Goal: Find specific page/section: Find specific page/section

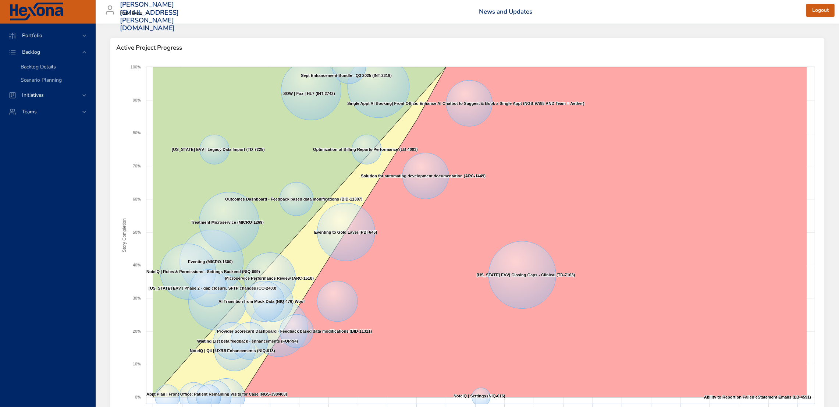
click at [35, 66] on span "Backlog Details" at bounding box center [38, 66] width 35 height 7
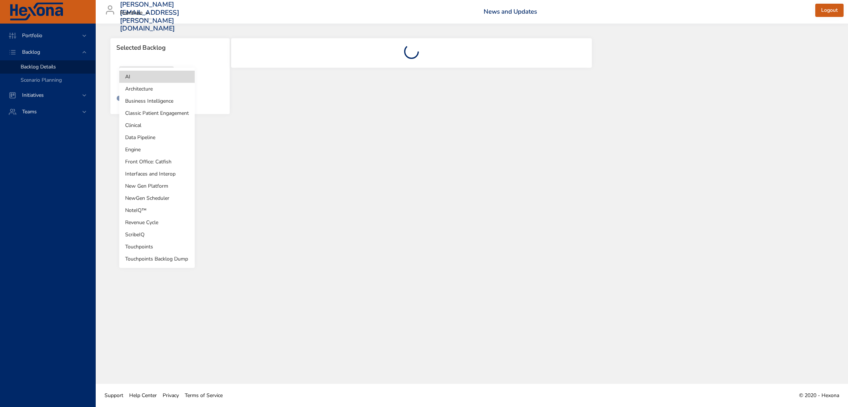
click at [166, 76] on body "Portfolio Backlog Backlog Details Scenario Planning Initiatives Teams [PERSON_N…" at bounding box center [424, 203] width 848 height 407
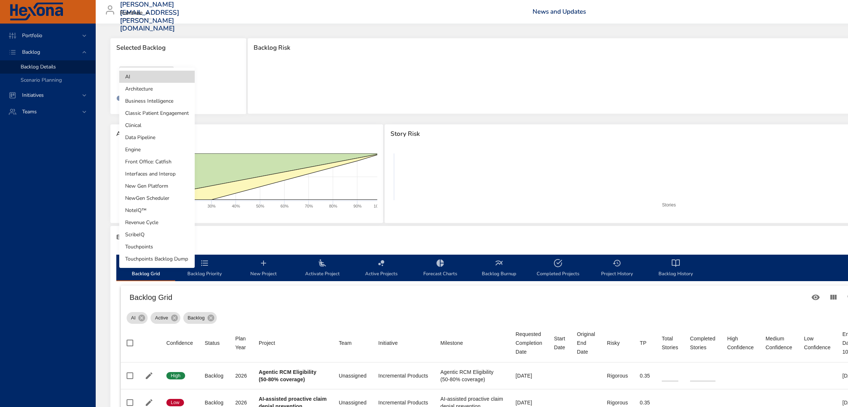
click at [157, 201] on li "NewGen Scheduler" at bounding box center [156, 198] width 75 height 12
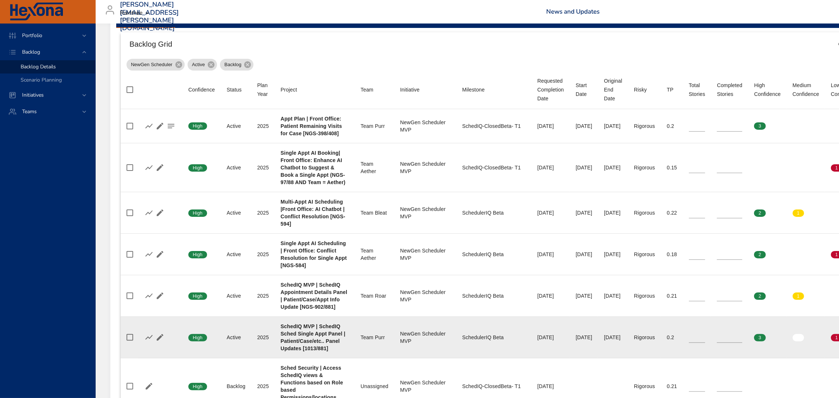
scroll to position [253, 0]
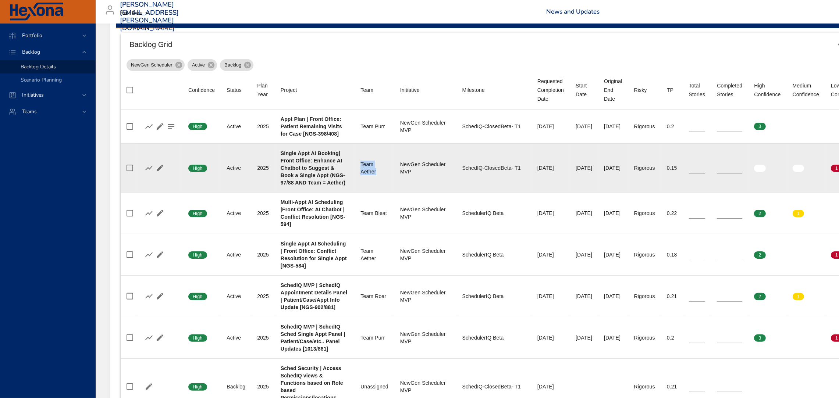
drag, startPoint x: 356, startPoint y: 164, endPoint x: 375, endPoint y: 170, distance: 19.1
click at [375, 170] on td "Team Team Aether" at bounding box center [374, 167] width 39 height 49
drag, startPoint x: 396, startPoint y: 162, endPoint x: 416, endPoint y: 173, distance: 22.7
click at [416, 173] on div "NewGen Scheduler MVP" at bounding box center [425, 168] width 50 height 15
drag, startPoint x: 458, startPoint y: 168, endPoint x: 518, endPoint y: 166, distance: 59.6
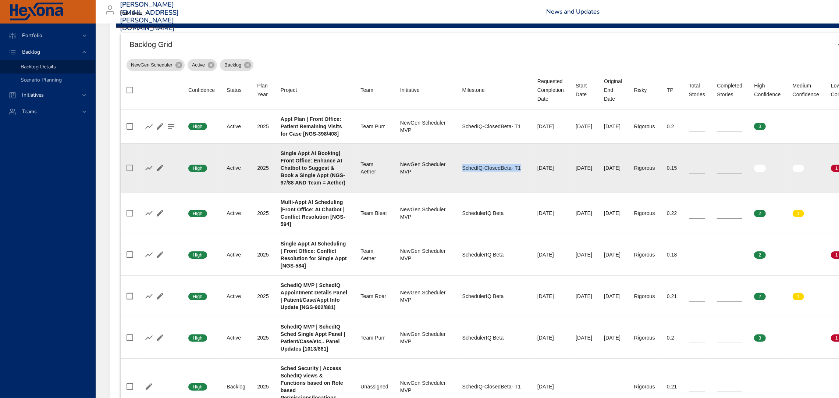
click at [518, 166] on div "SchedIQ-ClosedBeta- T1" at bounding box center [493, 167] width 63 height 7
drag, startPoint x: 539, startPoint y: 166, endPoint x: 660, endPoint y: 170, distance: 121.5
click at [660, 170] on tr "Confidence High Status Active Plan Year [DATE] Project Single Appt AI Booking| …" at bounding box center [535, 167] width 828 height 49
click at [661, 175] on td "Risky Rigorous" at bounding box center [644, 167] width 33 height 49
drag, startPoint x: 537, startPoint y: 166, endPoint x: 676, endPoint y: 166, distance: 139.4
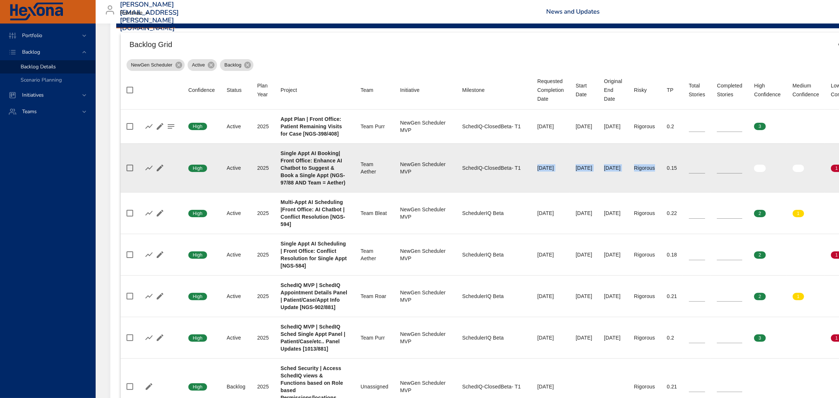
click at [676, 166] on tr "Confidence High Status Active Plan Year [DATE] Project Single Appt AI Booking| …" at bounding box center [535, 167] width 828 height 49
click at [624, 187] on td "Original End Date [DATE]" at bounding box center [613, 167] width 30 height 49
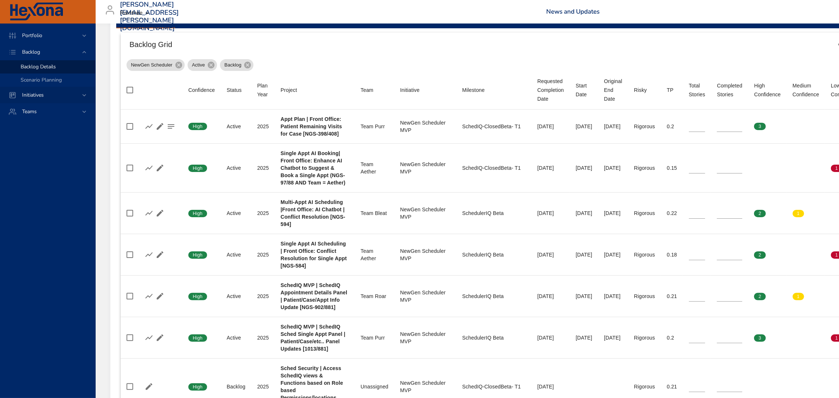
click at [78, 93] on div "Initiatives" at bounding box center [48, 95] width 64 height 8
click at [81, 67] on icon at bounding box center [84, 68] width 7 height 7
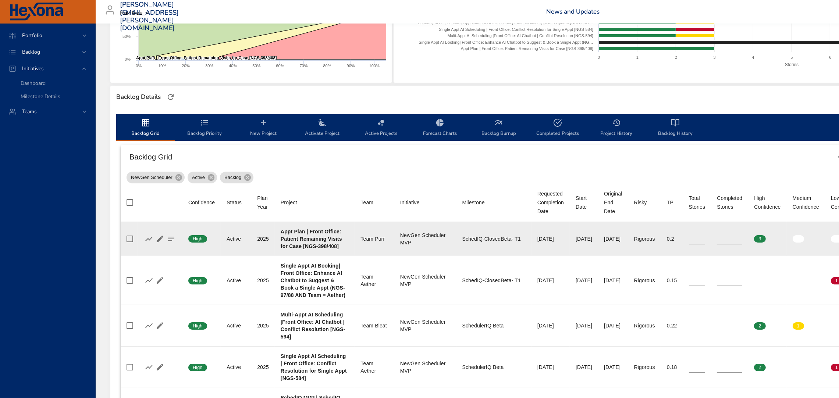
scroll to position [128, 0]
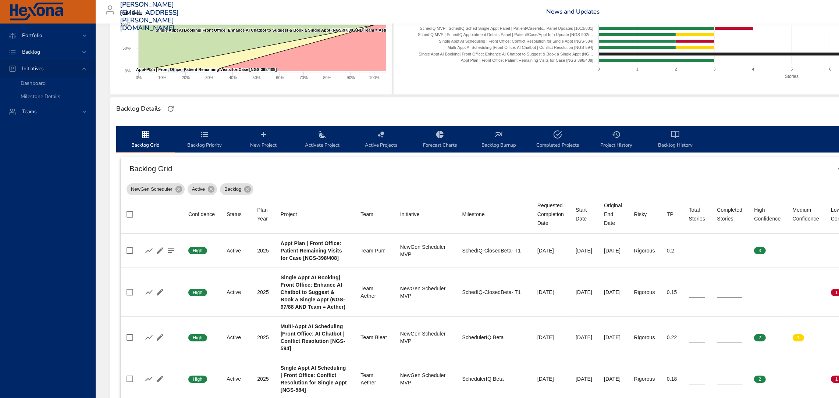
click at [79, 70] on div "Initiatives" at bounding box center [48, 69] width 64 height 8
click at [85, 70] on icon at bounding box center [84, 68] width 7 height 7
click at [31, 86] on span "Dashboard" at bounding box center [33, 83] width 25 height 7
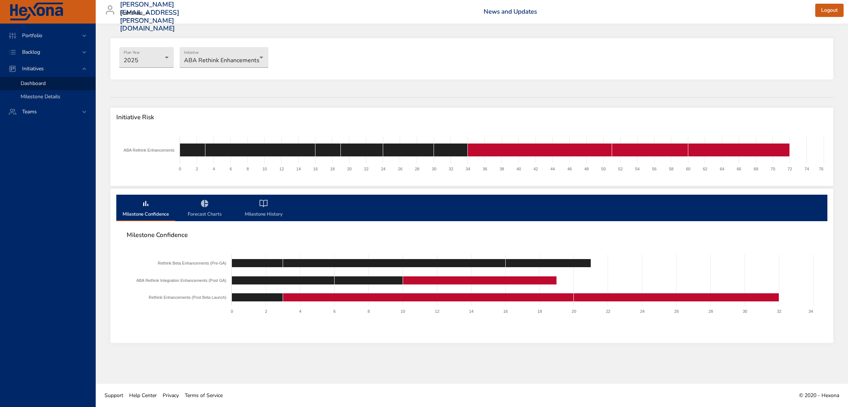
click at [47, 96] on span "Milestone Details" at bounding box center [41, 96] width 40 height 7
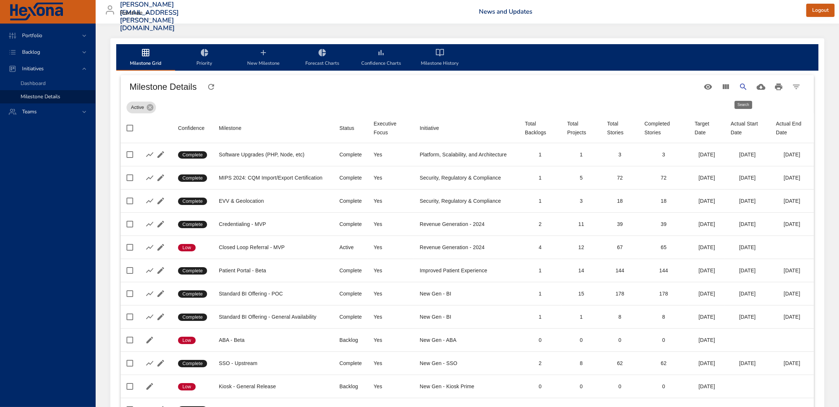
click at [744, 91] on icon "Search" at bounding box center [743, 86] width 9 height 9
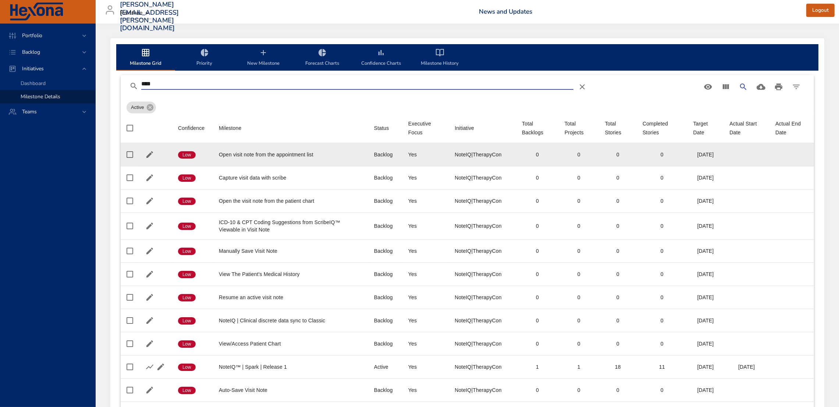
scroll to position [163, 0]
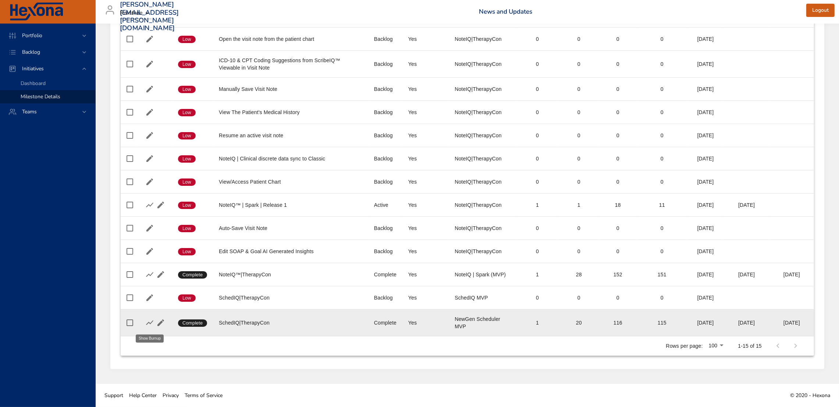
type input "****"
click at [145, 319] on icon "button" at bounding box center [149, 322] width 9 height 9
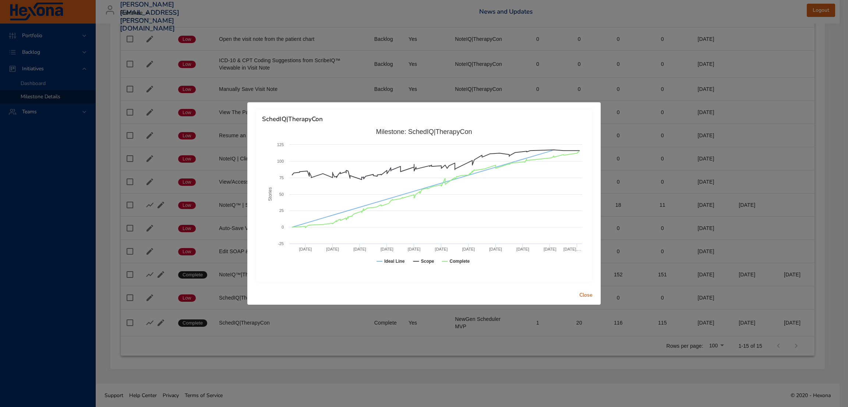
click at [584, 292] on span "Close" at bounding box center [586, 295] width 18 height 9
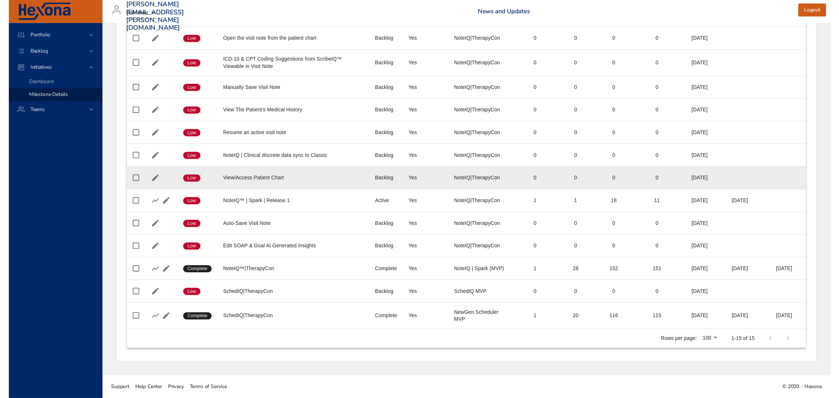
scroll to position [0, 0]
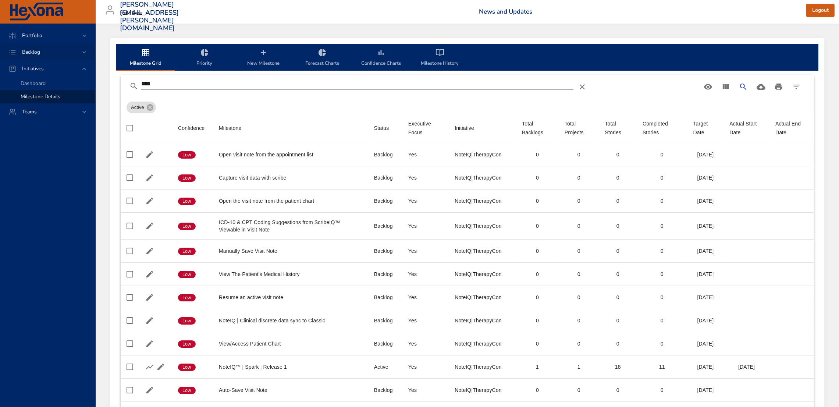
click at [79, 49] on div "Backlog" at bounding box center [48, 52] width 64 height 8
click at [38, 65] on span "Backlog Details" at bounding box center [38, 66] width 35 height 7
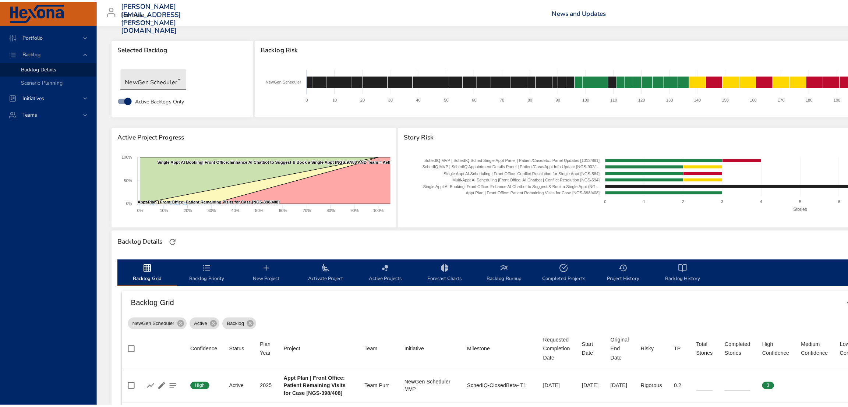
scroll to position [0, 0]
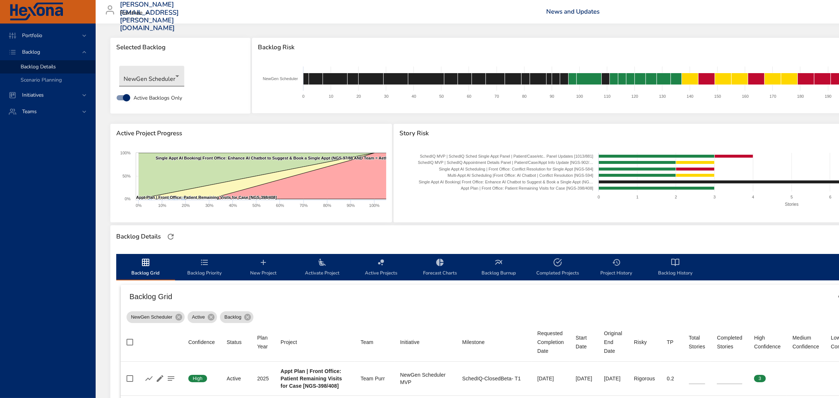
click at [171, 75] on body "Portfolio Backlog Backlog Details Scenario Planning Initiatives Teams [PERSON_N…" at bounding box center [419, 199] width 839 height 398
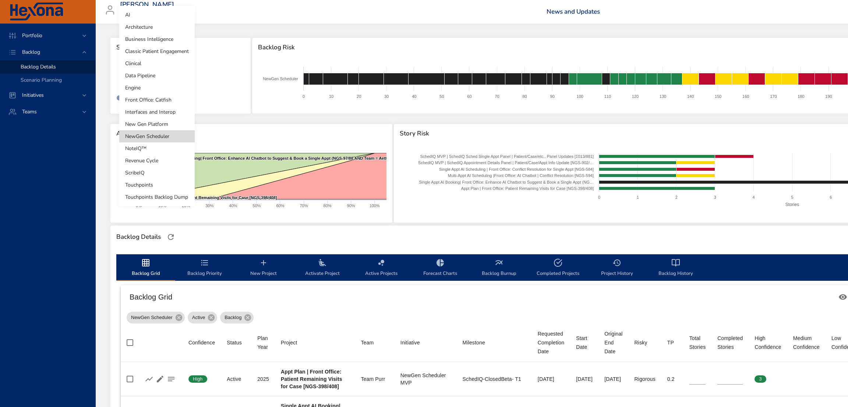
click at [162, 149] on li "NoteIQ™" at bounding box center [156, 148] width 75 height 12
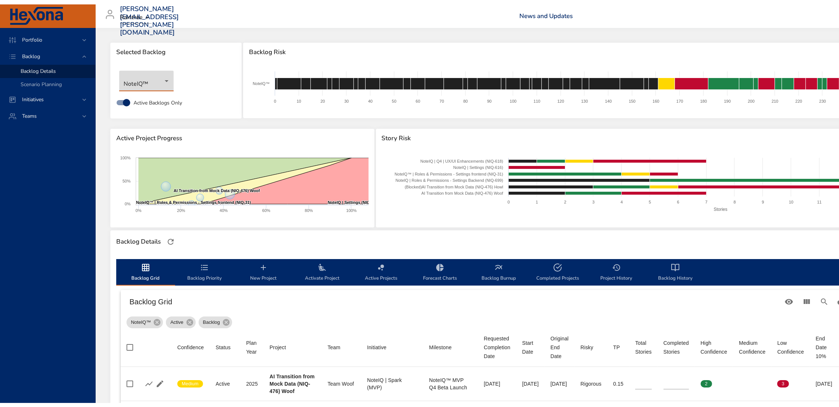
scroll to position [56, 0]
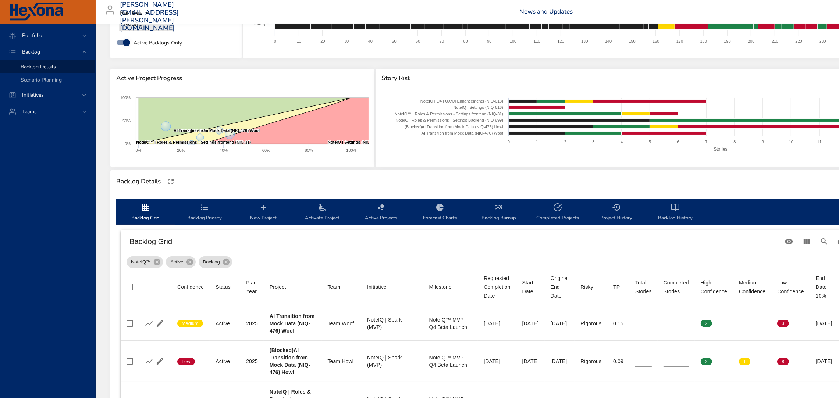
click at [498, 209] on icon "backlog-tab" at bounding box center [498, 207] width 9 height 9
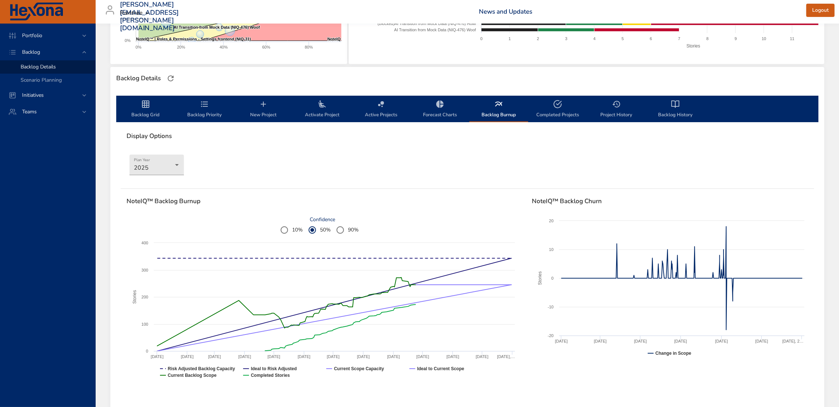
scroll to position [159, 0]
